Goal: Information Seeking & Learning: Learn about a topic

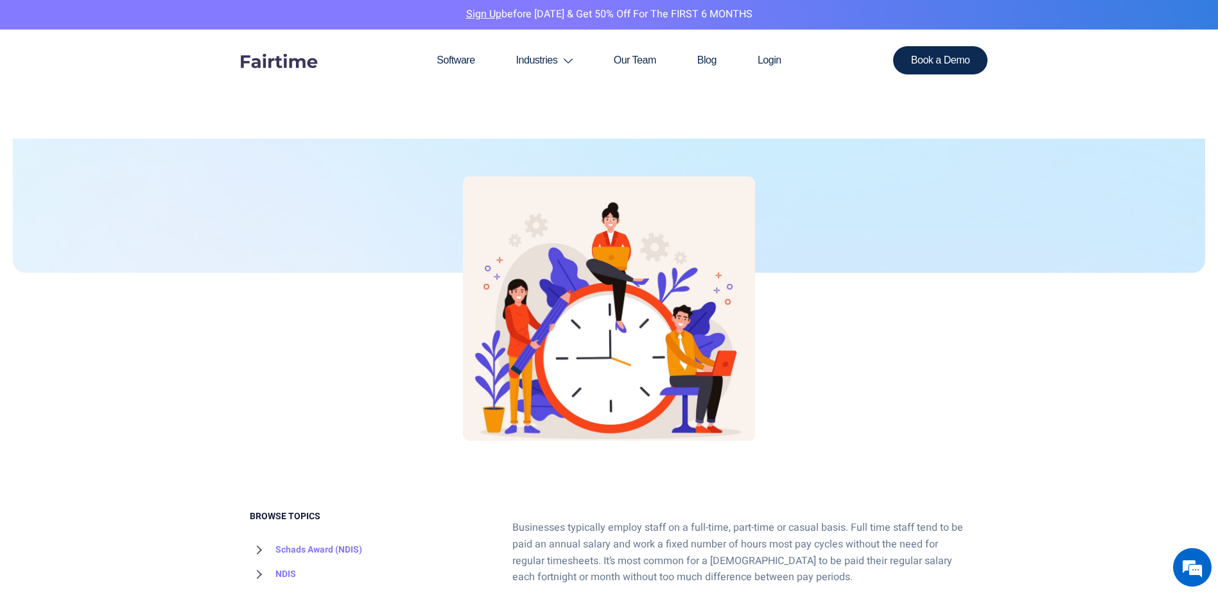
scroll to position [514, 0]
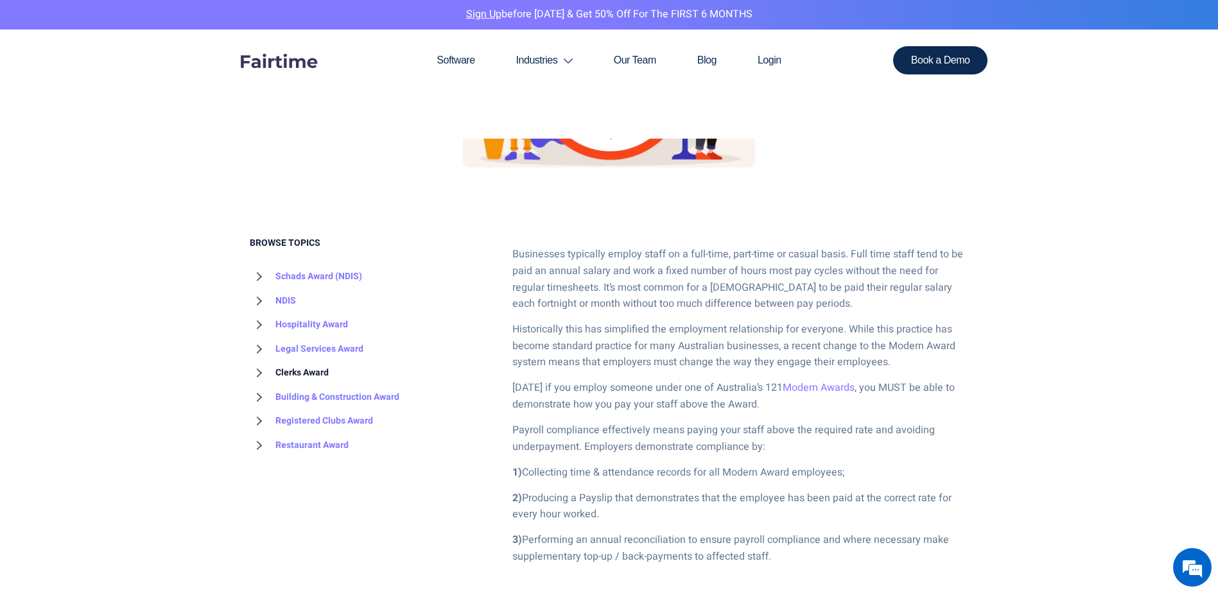
click at [294, 375] on link "Clerks Award" at bounding box center [289, 373] width 79 height 24
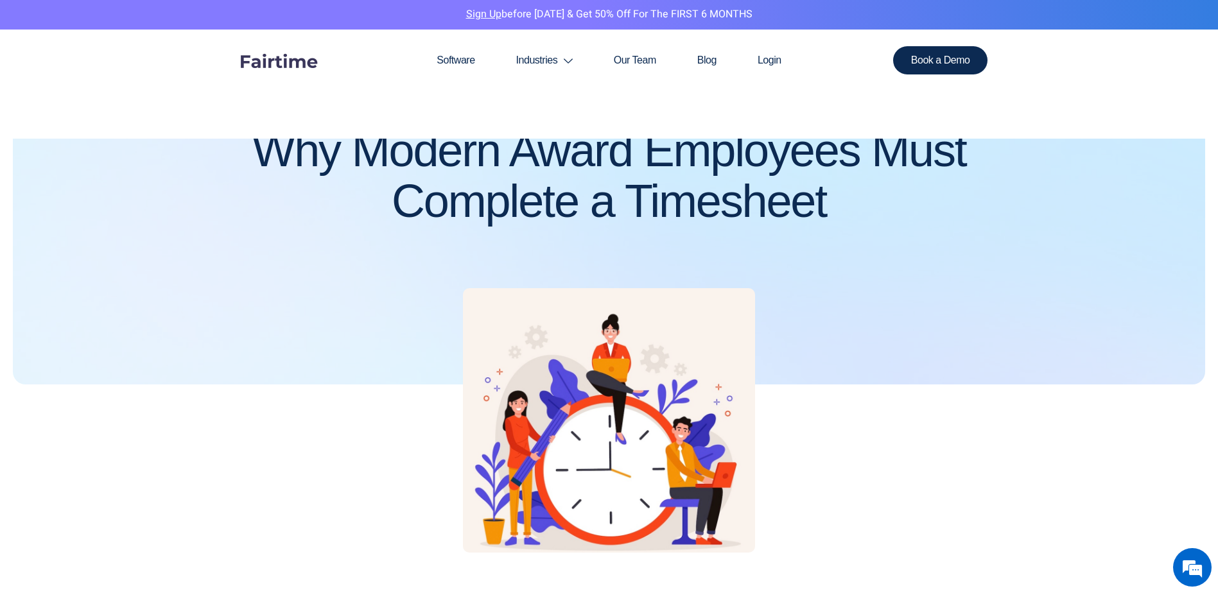
scroll to position [0, 0]
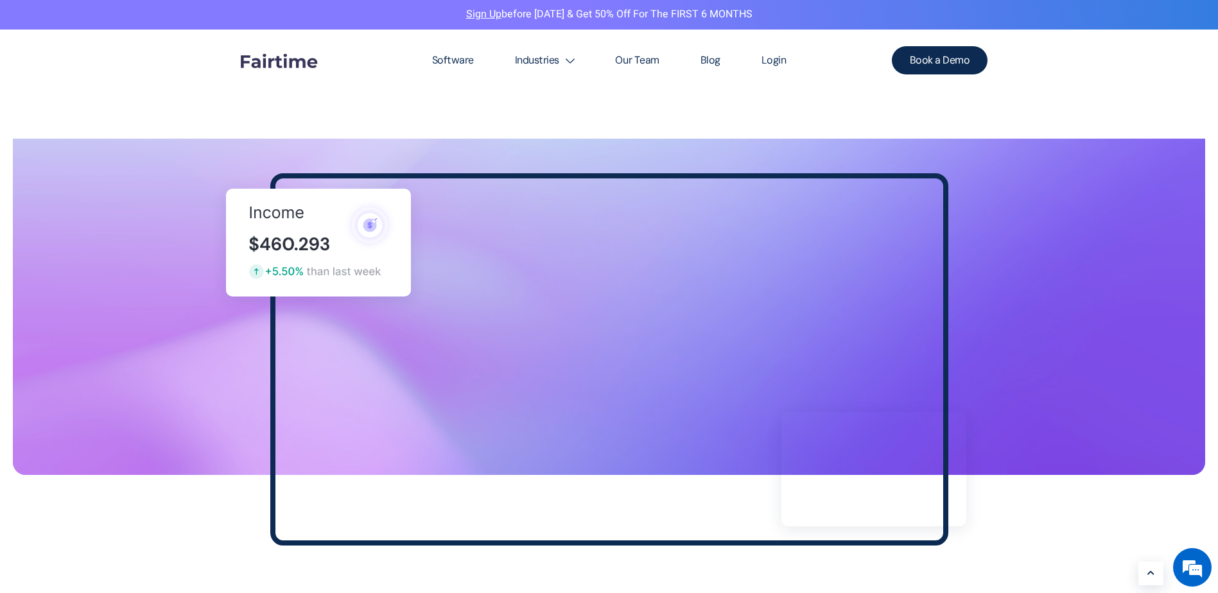
scroll to position [771, 0]
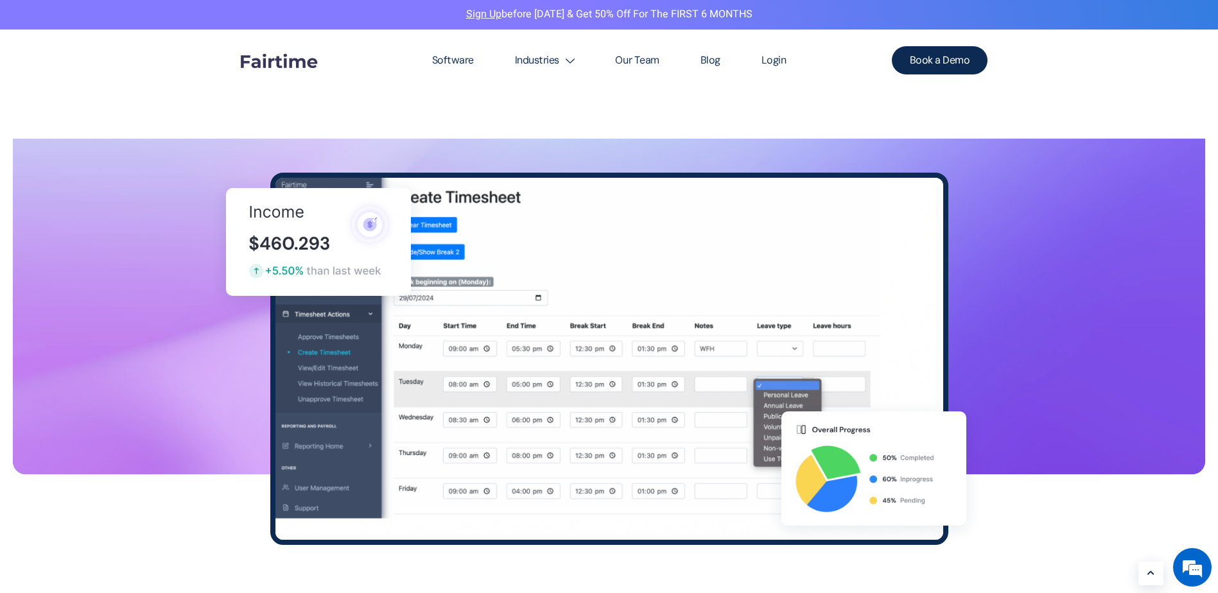
click at [651, 242] on img at bounding box center [609, 359] width 678 height 373
click at [628, 224] on img at bounding box center [609, 359] width 678 height 373
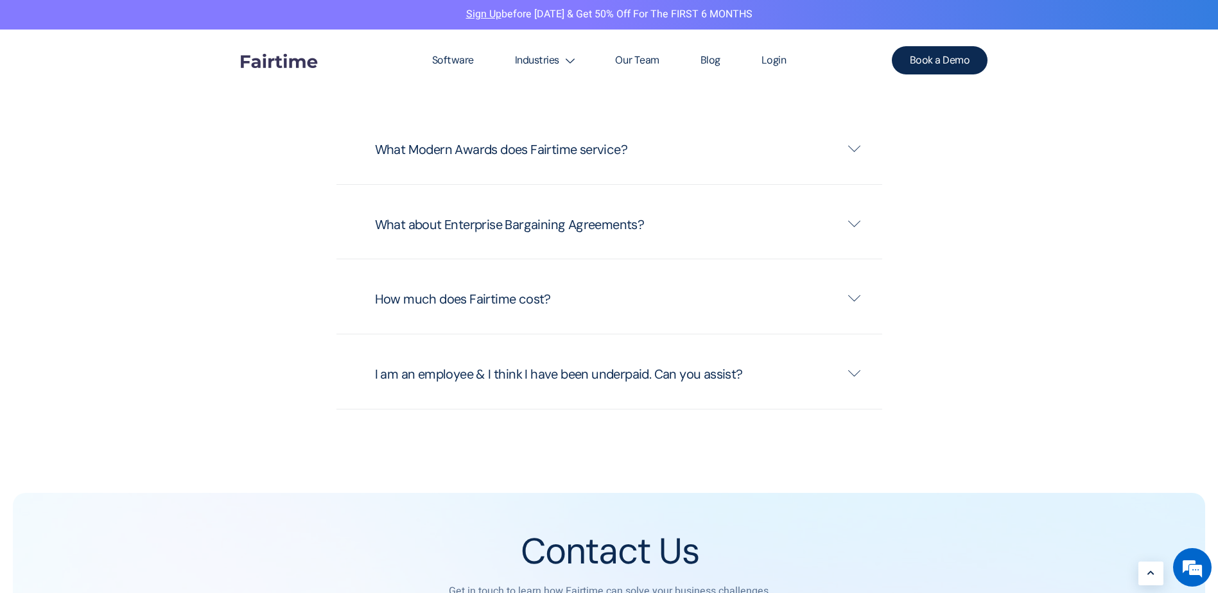
scroll to position [3340, 0]
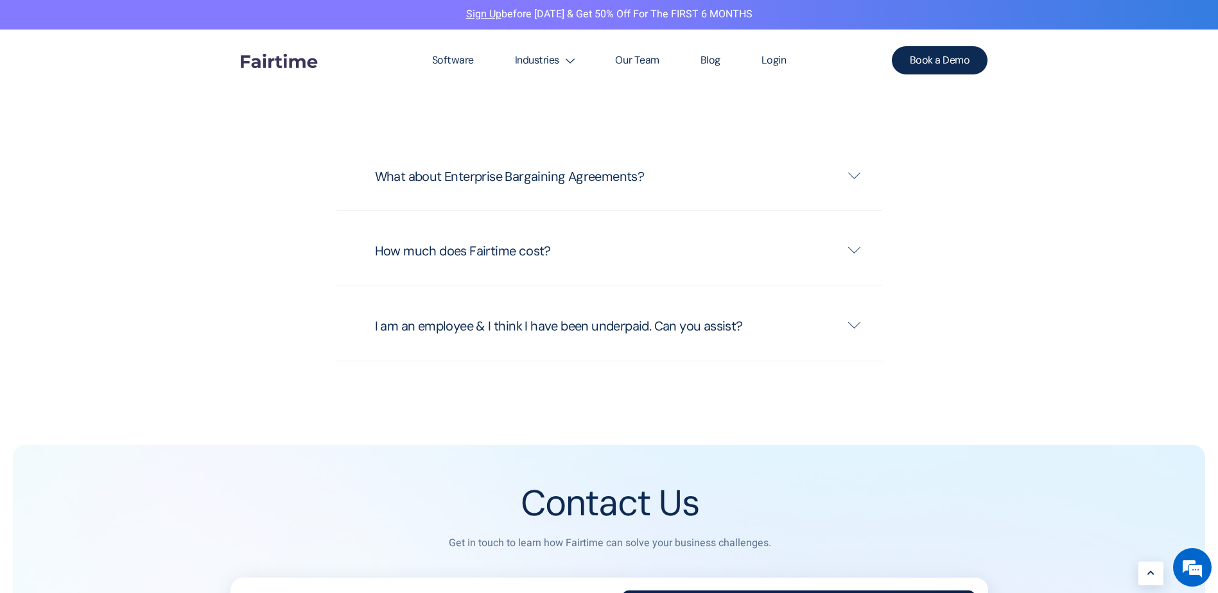
click at [565, 251] on link "How much does Fairtime cost?" at bounding box center [618, 251] width 525 height 17
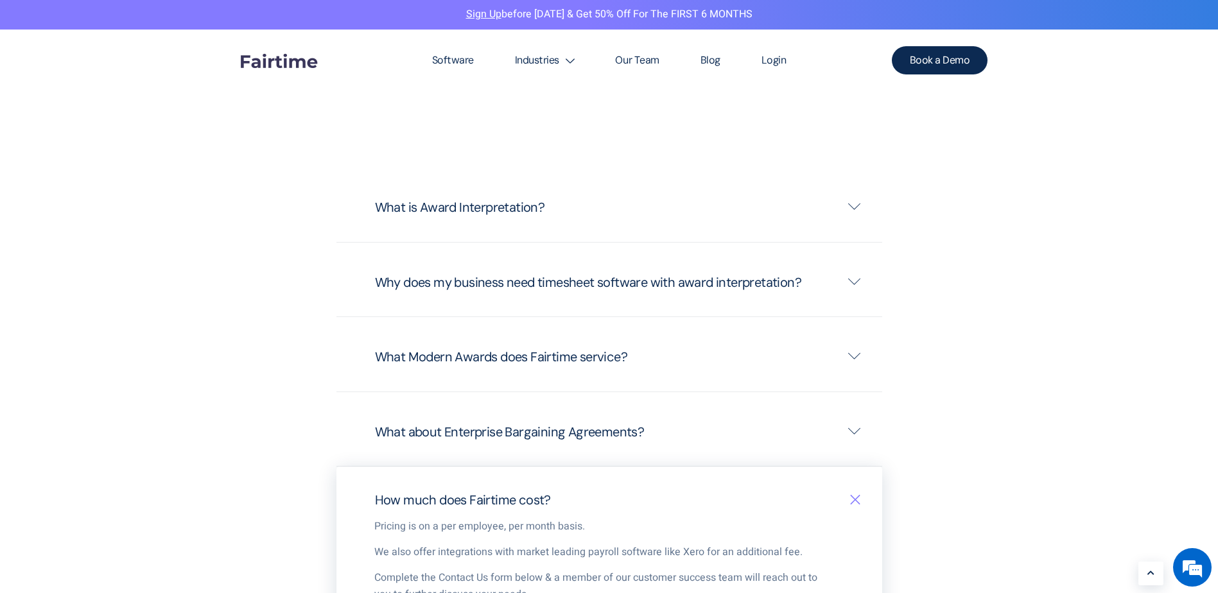
scroll to position [2998, 0]
